Goal: Information Seeking & Learning: Learn about a topic

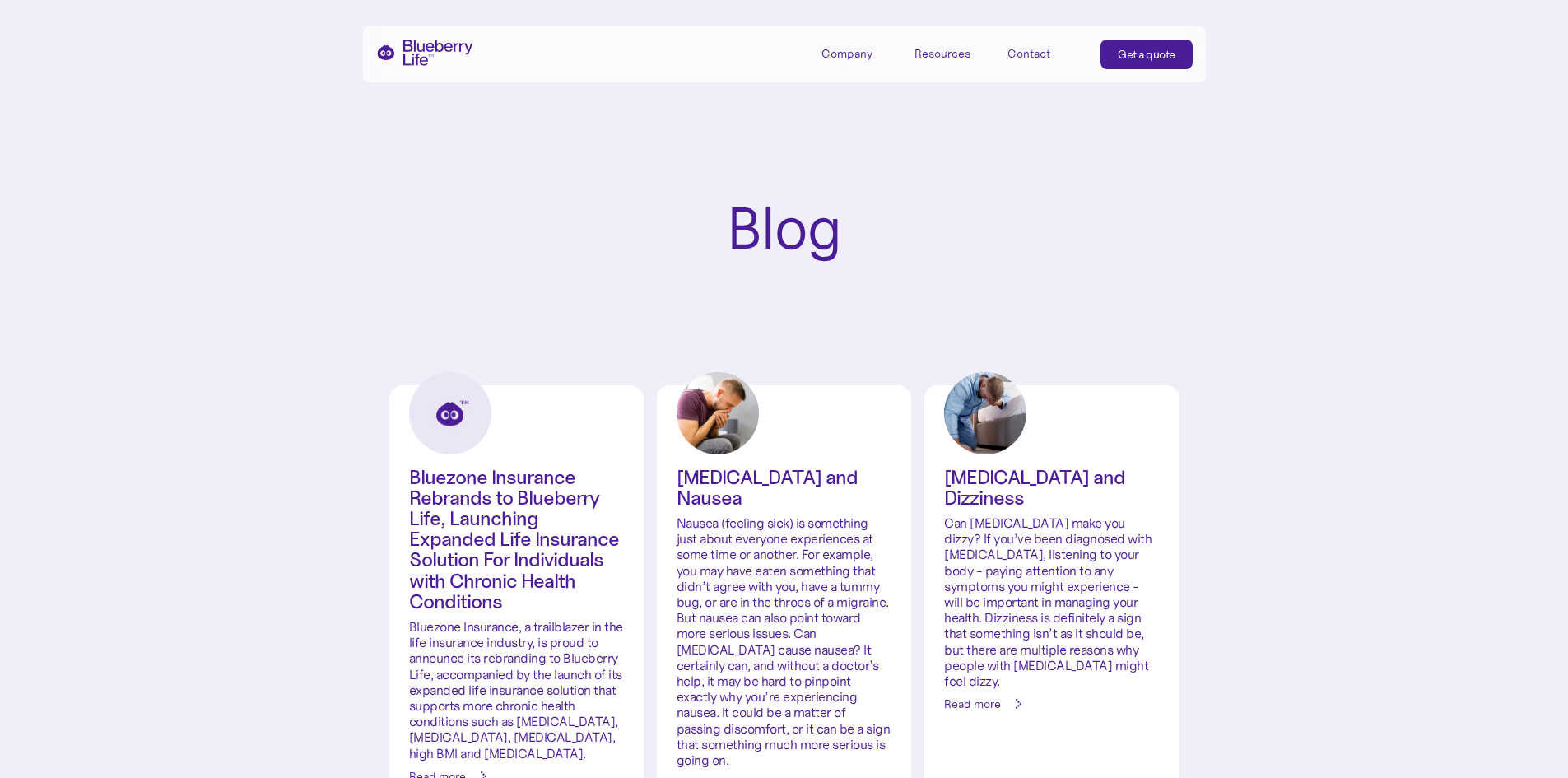
scroll to position [164, 0]
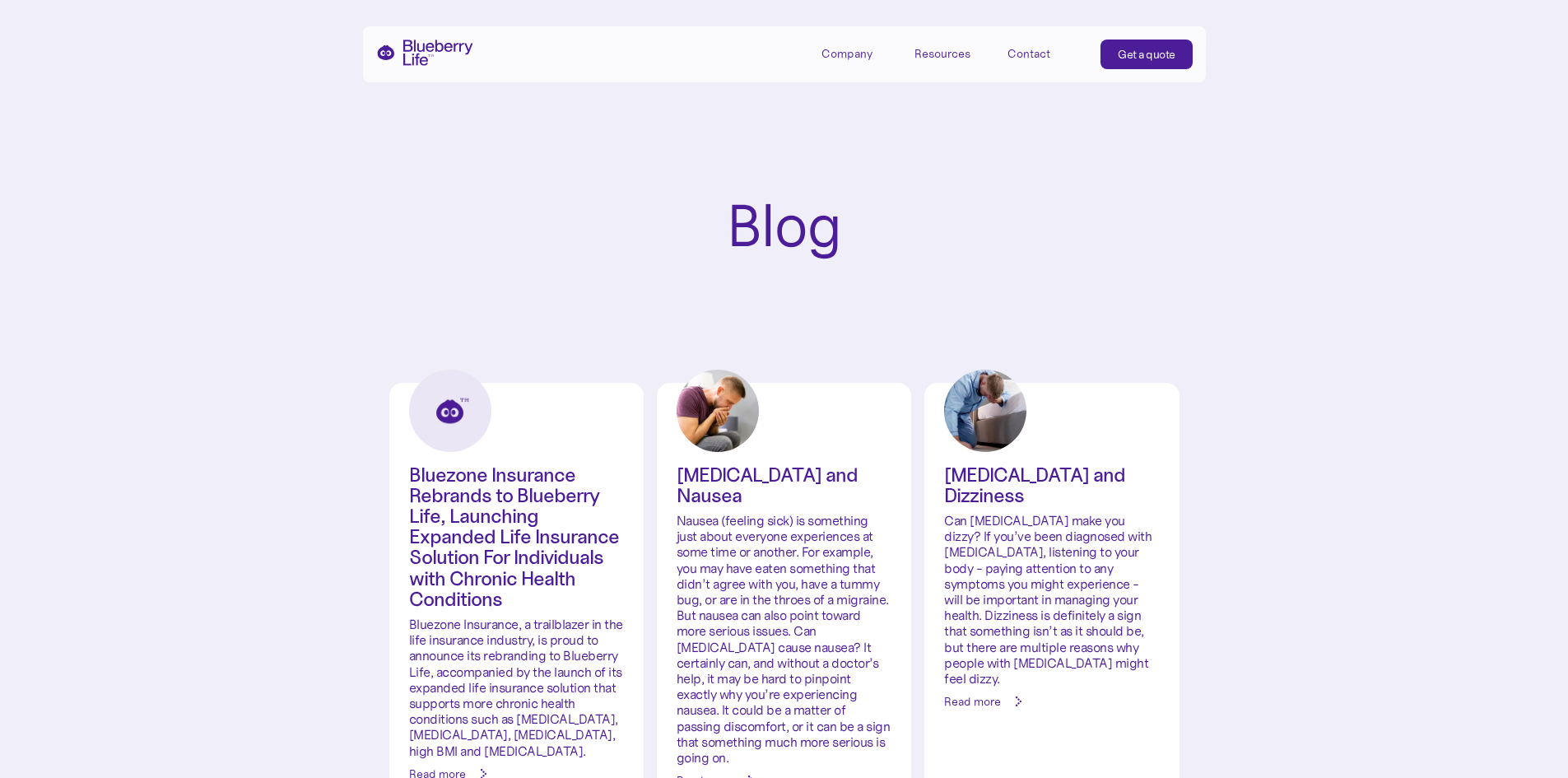
scroll to position [0, 0]
click at [847, 62] on div "Company" at bounding box center [858, 53] width 74 height 28
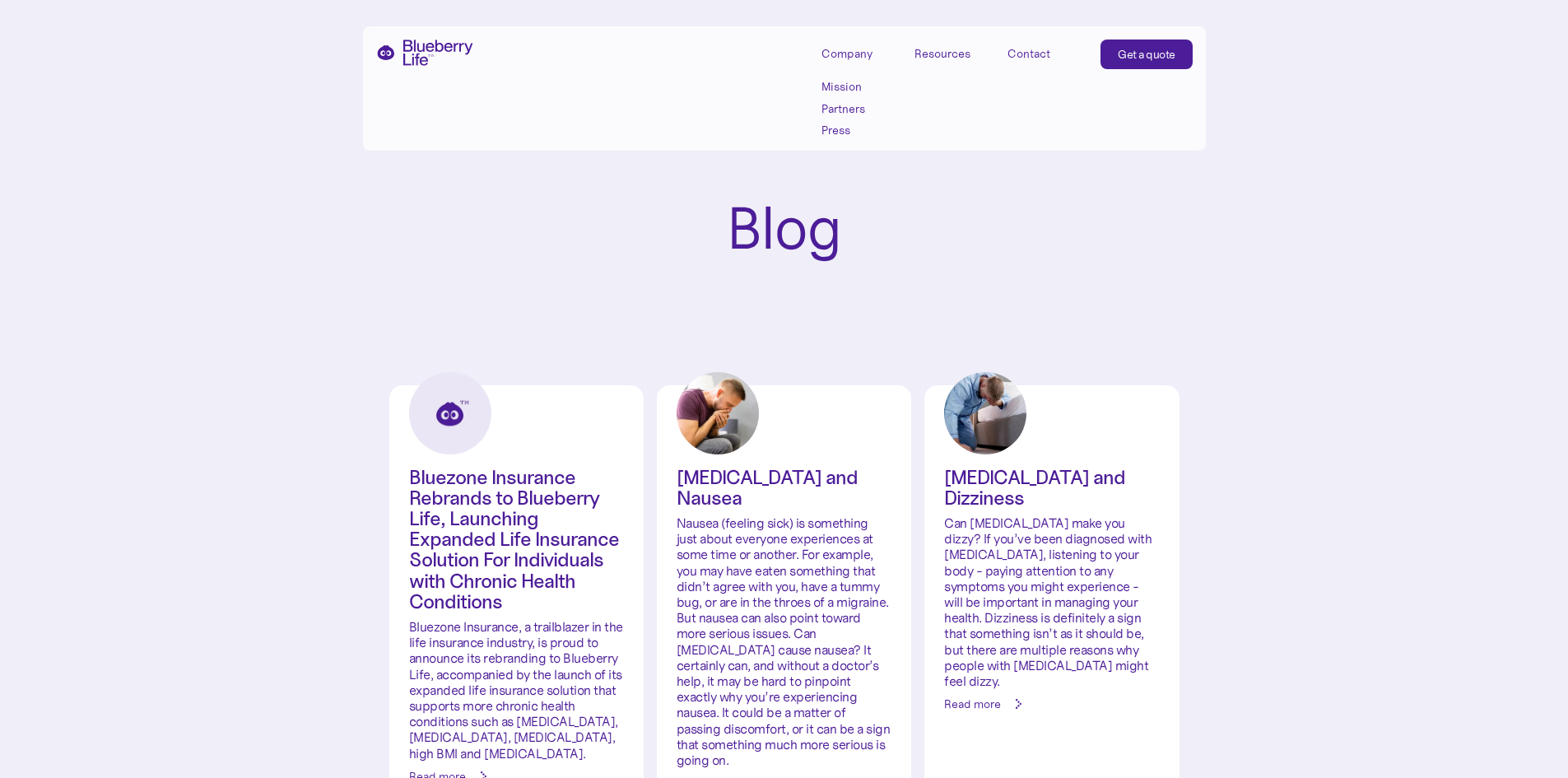
click at [838, 105] on link "Partners" at bounding box center [858, 109] width 74 height 14
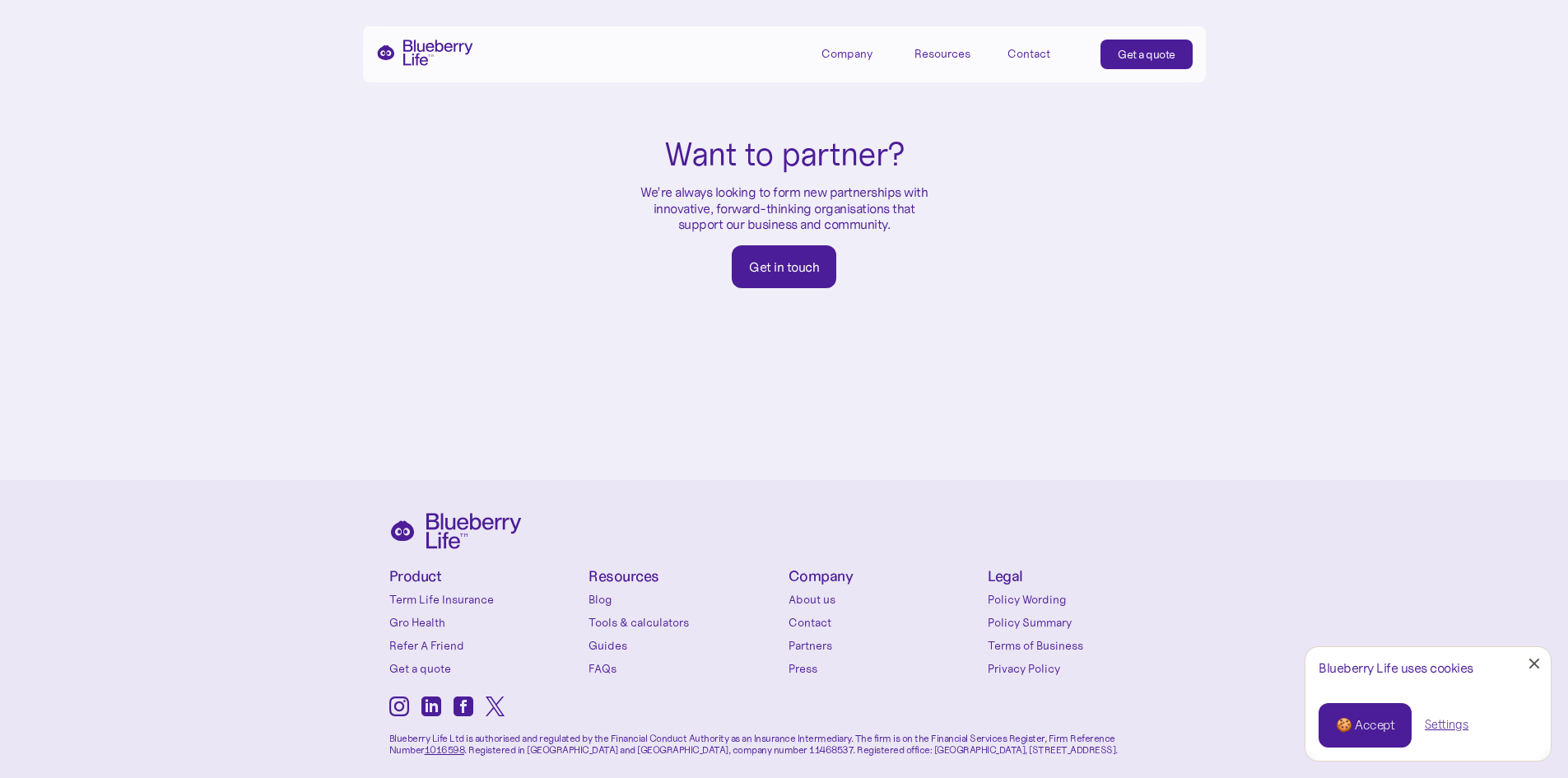
scroll to position [983, 0]
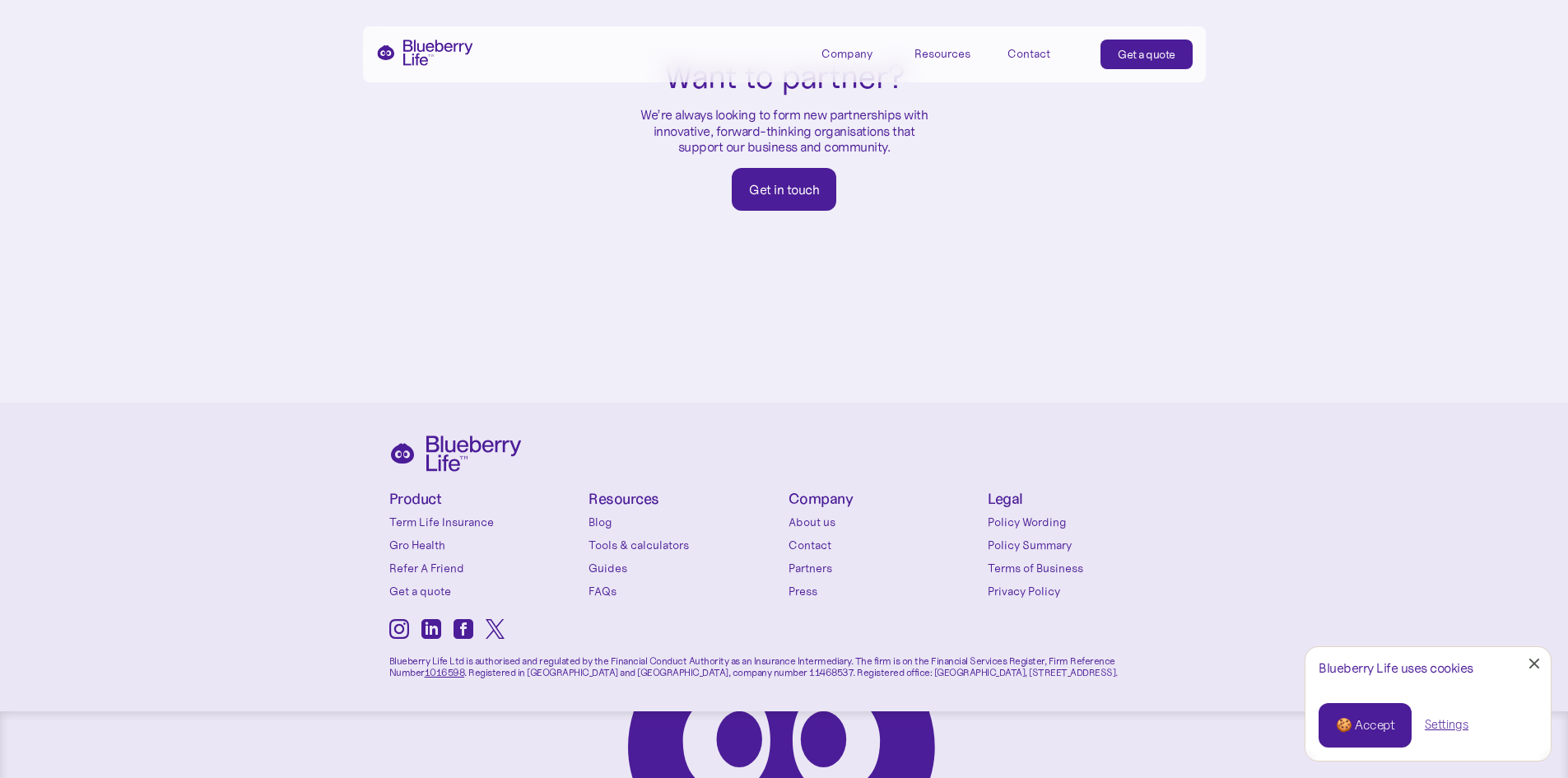
click at [1532, 659] on link "Close Cookie Popup" at bounding box center [1534, 663] width 33 height 33
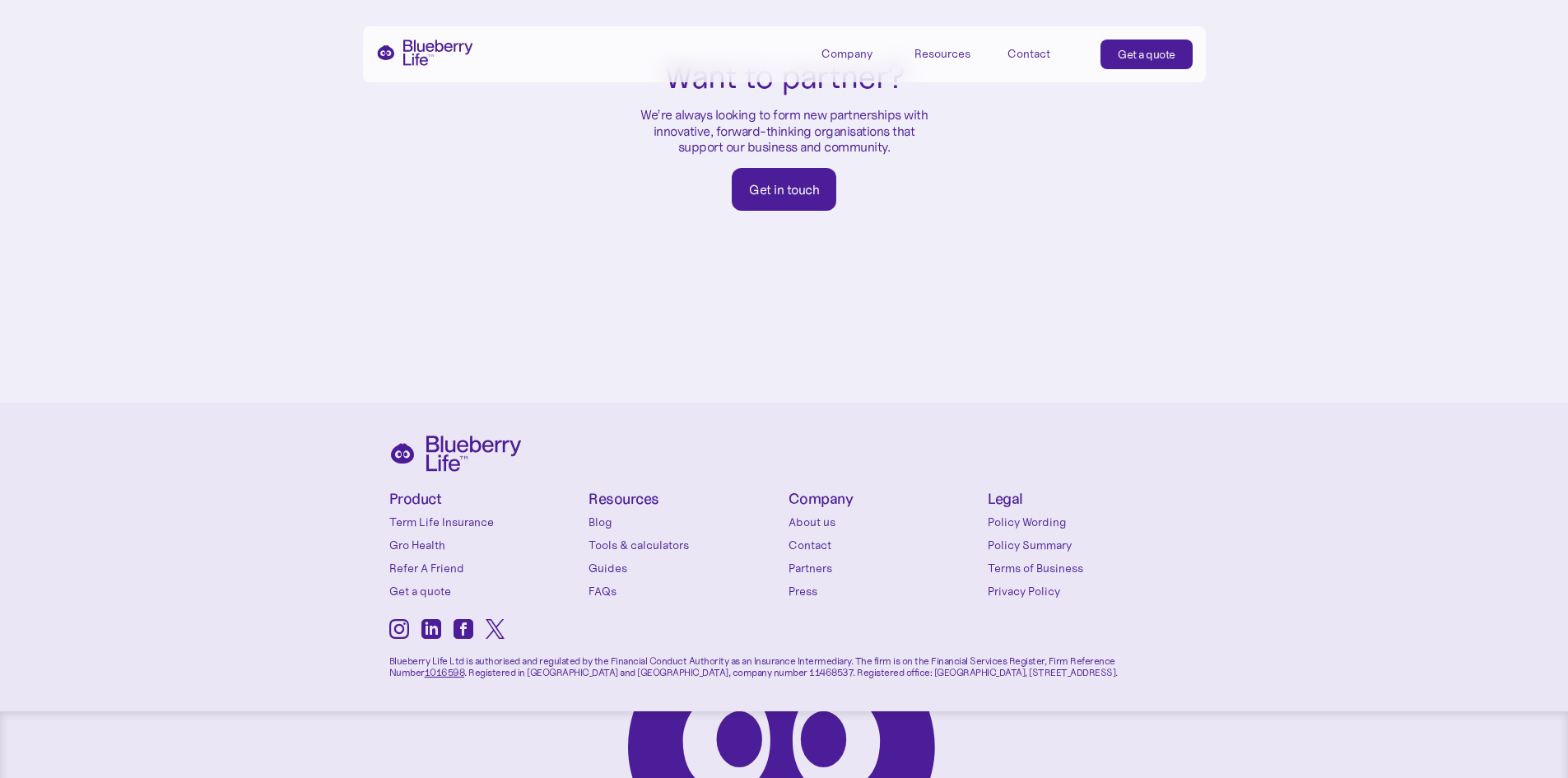
click at [437, 619] on icon at bounding box center [431, 628] width 20 height 20
